Goal: Communication & Community: Ask a question

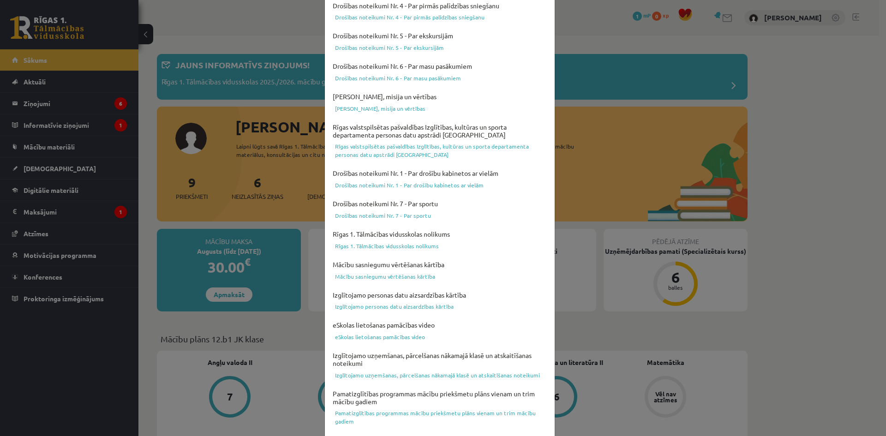
scroll to position [229, 0]
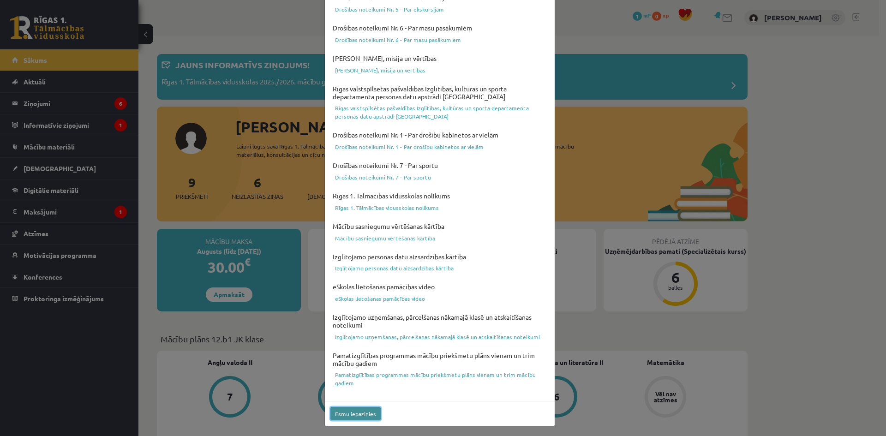
click at [359, 411] on button "Esmu iepazinies" at bounding box center [355, 413] width 50 height 13
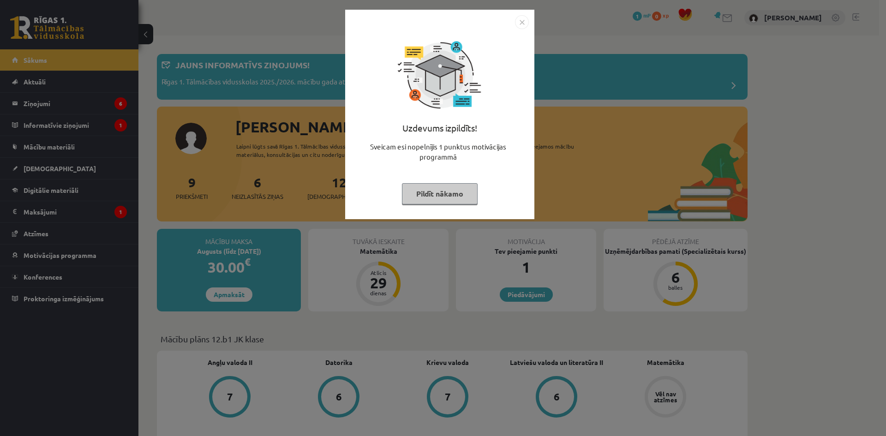
click at [460, 197] on button "Pildīt nākamo" at bounding box center [440, 193] width 76 height 21
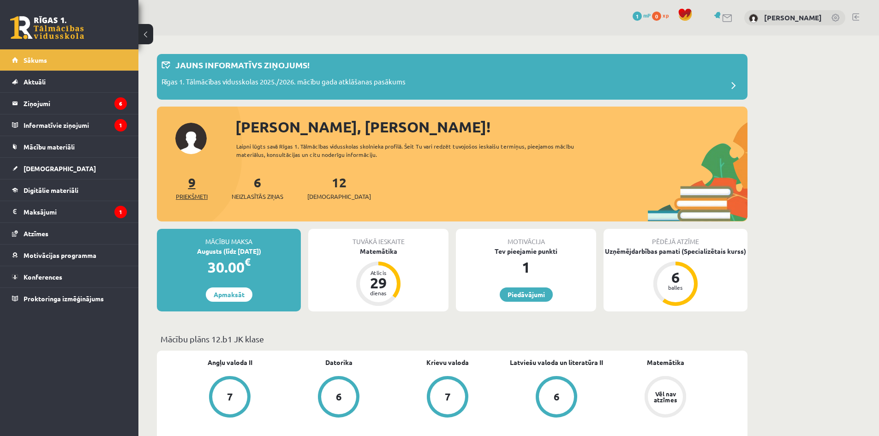
click at [195, 195] on span "Priekšmeti" at bounding box center [192, 196] width 32 height 9
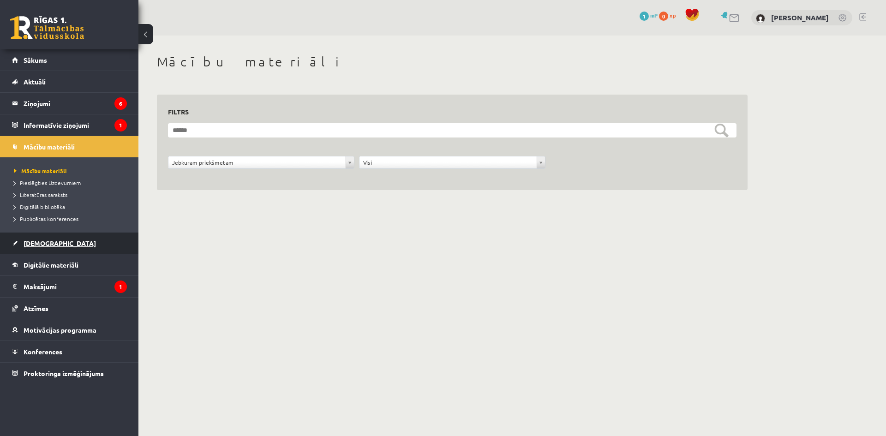
click at [44, 240] on span "[DEMOGRAPHIC_DATA]" at bounding box center [60, 243] width 72 height 8
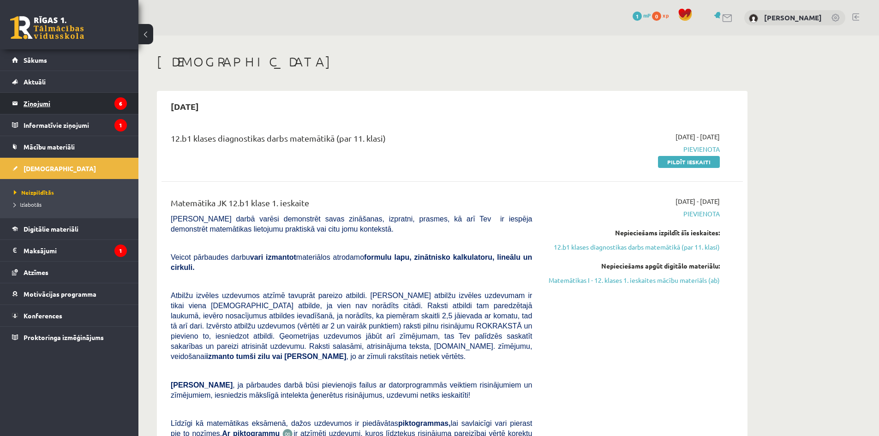
click at [62, 107] on legend "Ziņojumi 6" at bounding box center [75, 103] width 103 height 21
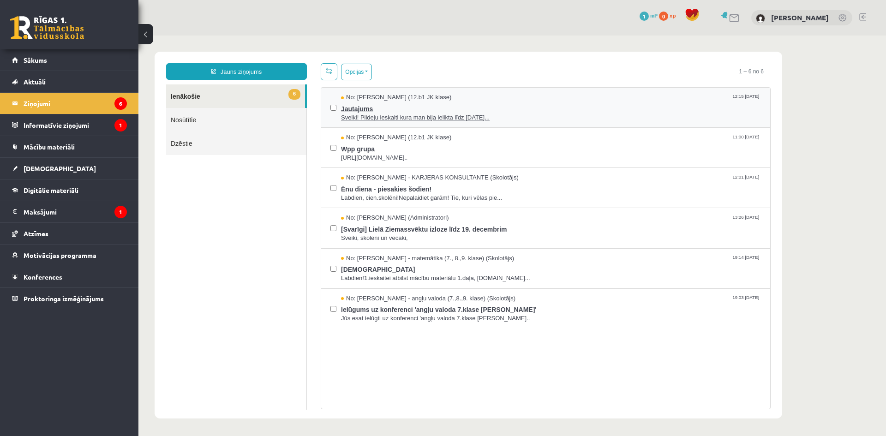
click at [446, 113] on span "Sveiki! Pildeju ieskaiti kura man bija ielikta līdz [DATE]..." at bounding box center [551, 117] width 420 height 9
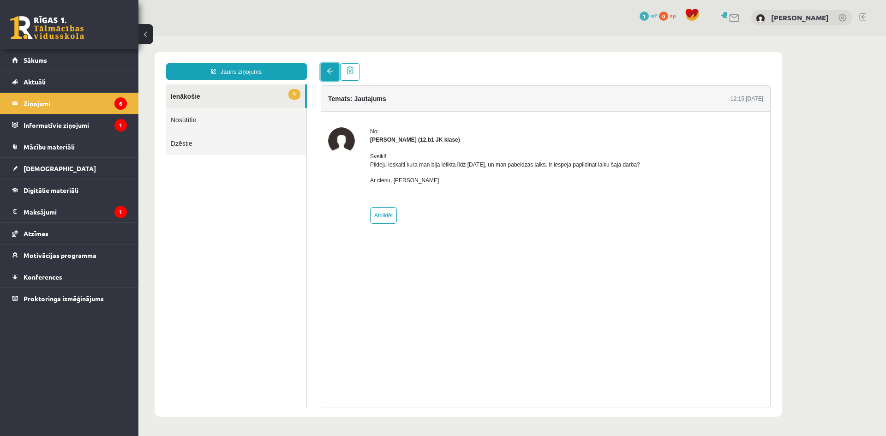
click at [331, 73] on span at bounding box center [330, 71] width 6 height 6
click at [326, 68] on link at bounding box center [330, 72] width 18 height 18
click at [61, 109] on legend "Ziņojumi 6" at bounding box center [75, 103] width 103 height 21
